Goal: Task Accomplishment & Management: Use online tool/utility

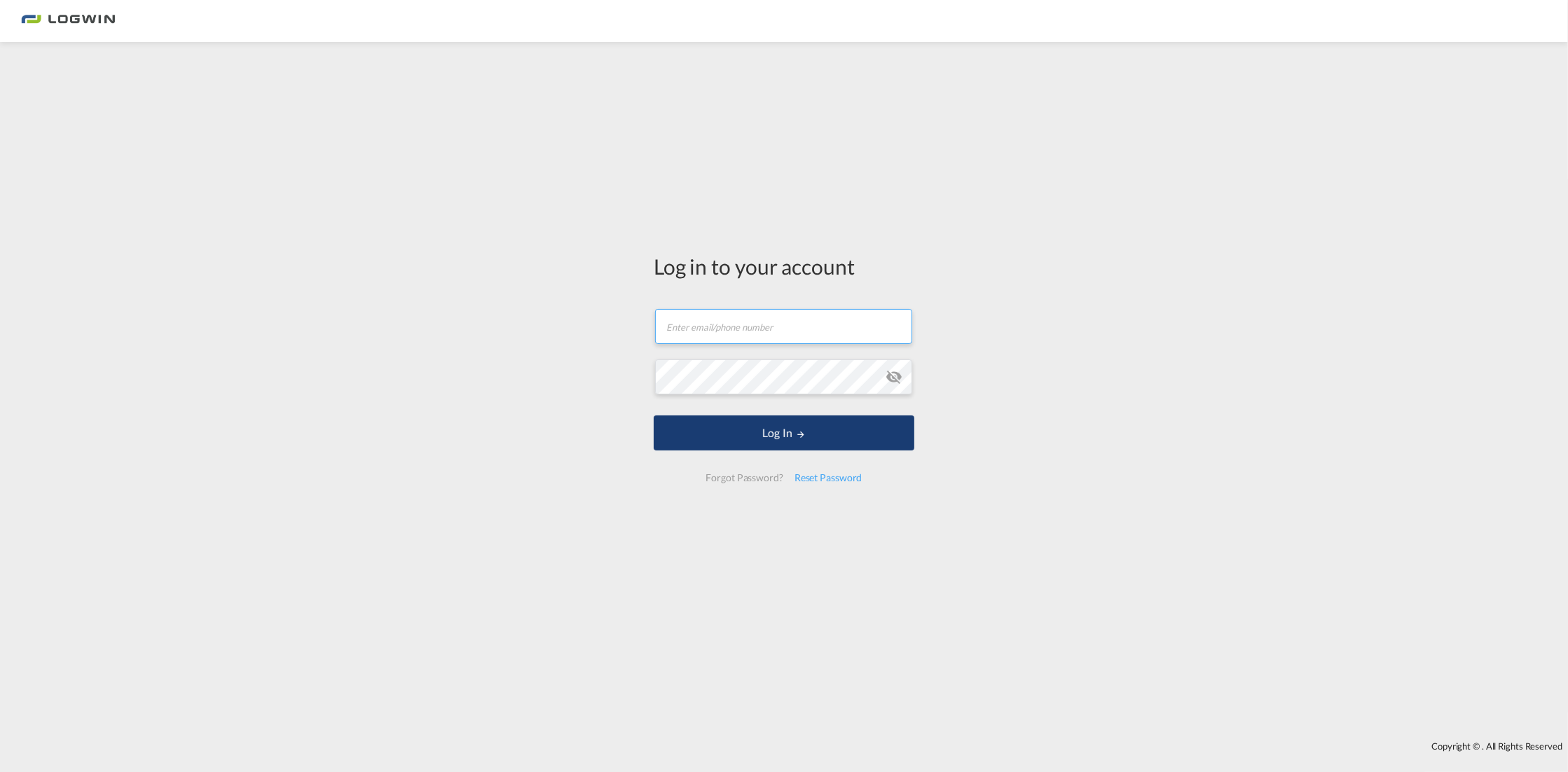
type input "[PERSON_NAME][EMAIL_ADDRESS][PERSON_NAME][DOMAIN_NAME]"
click at [754, 420] on button "Log In" at bounding box center [784, 432] width 260 height 35
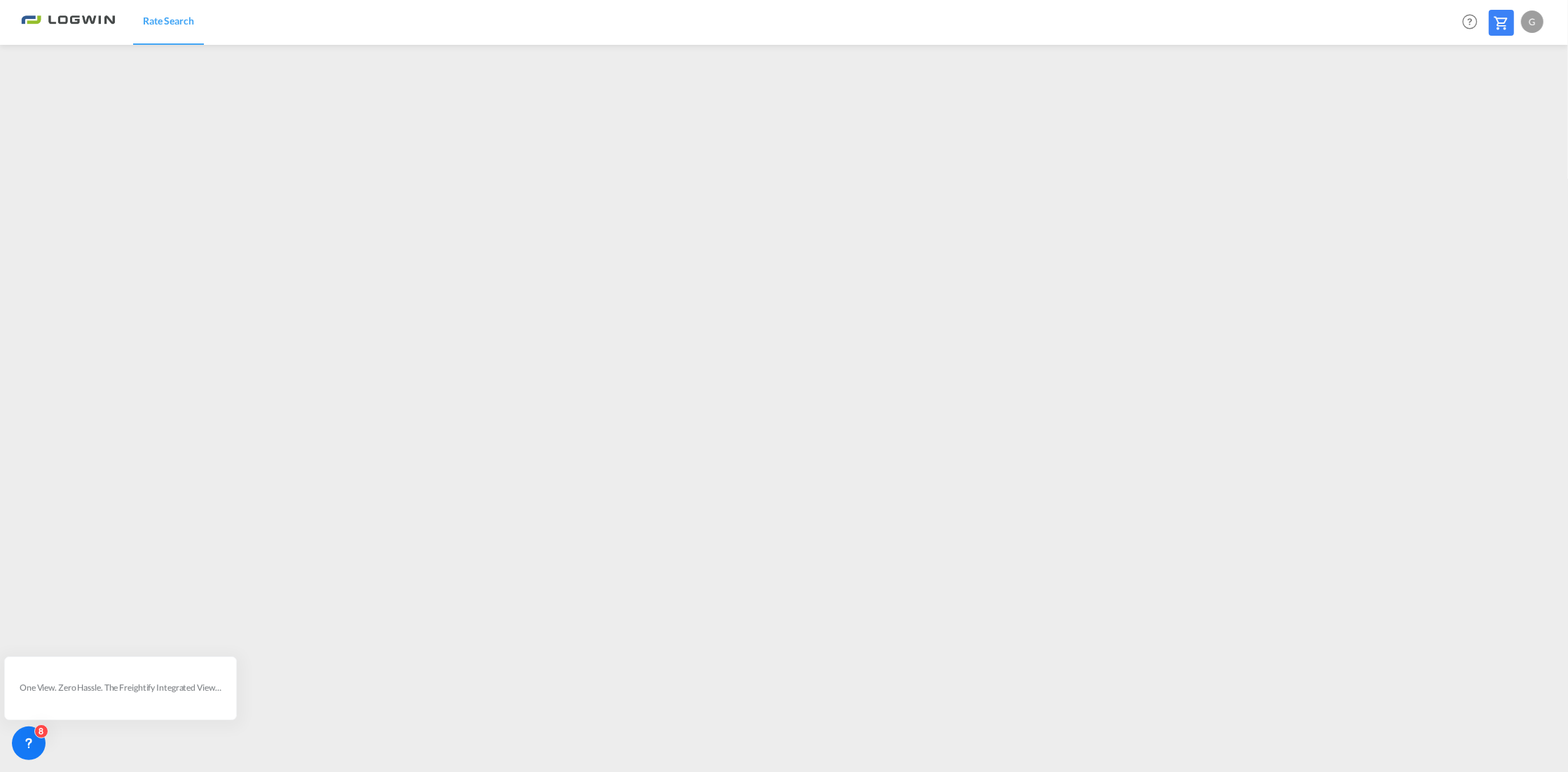
click at [1527, 16] on div "G" at bounding box center [1532, 21] width 22 height 22
click at [1497, 102] on button "Logout" at bounding box center [1517, 106] width 91 height 28
